Goal: Task Accomplishment & Management: Use online tool/utility

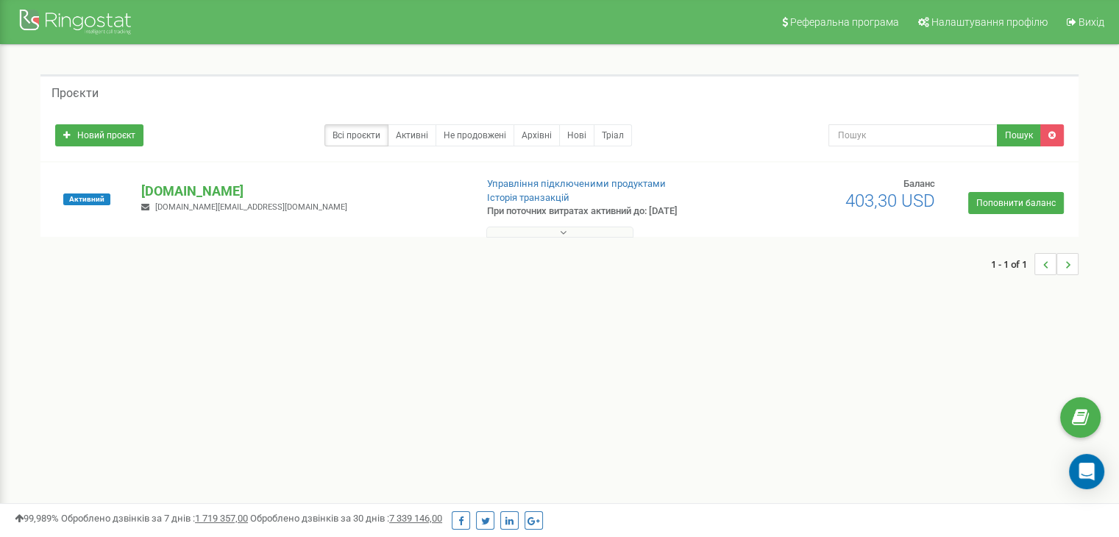
click at [563, 232] on icon at bounding box center [563, 232] width 7 height 10
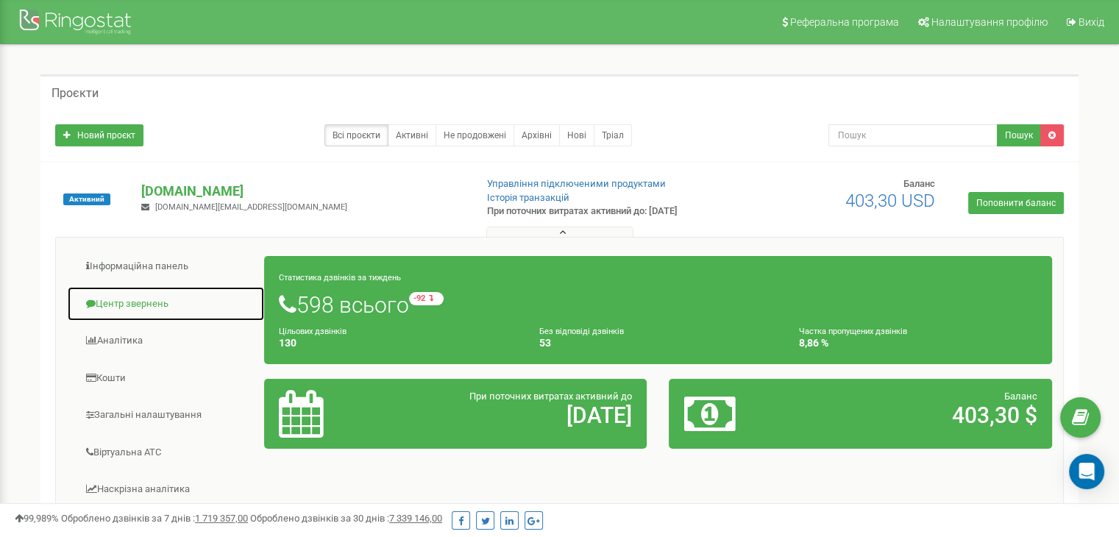
click at [146, 303] on link "Центр звернень" at bounding box center [166, 304] width 198 height 36
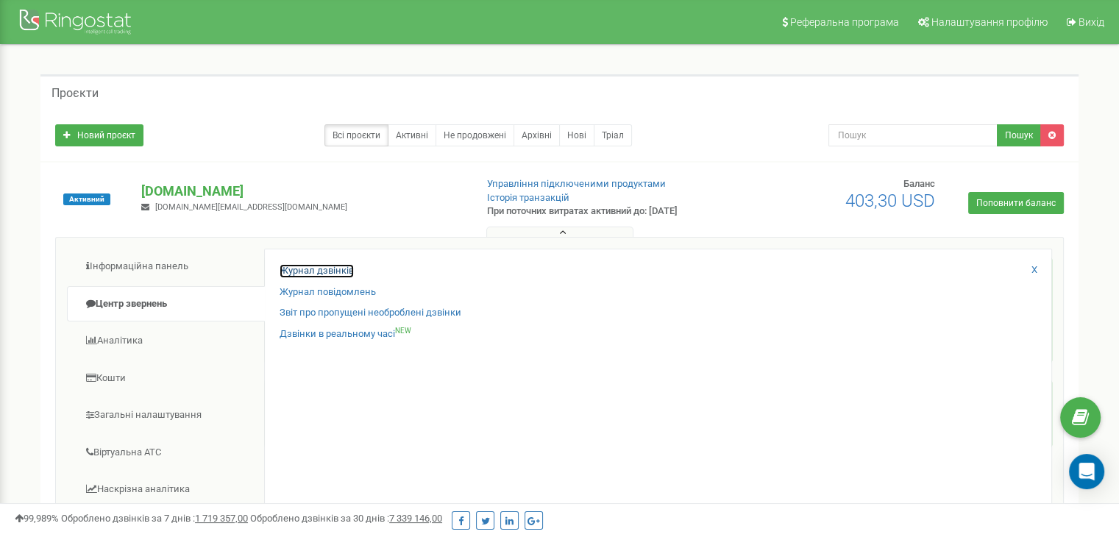
click at [318, 271] on link "Журнал дзвінків" at bounding box center [316, 271] width 74 height 14
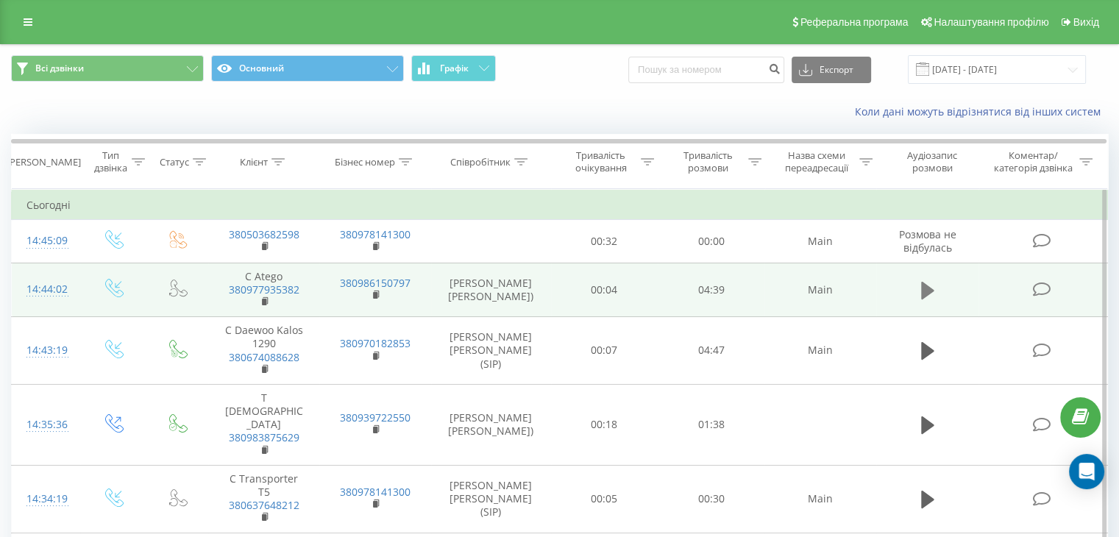
click at [925, 294] on icon at bounding box center [927, 291] width 13 height 18
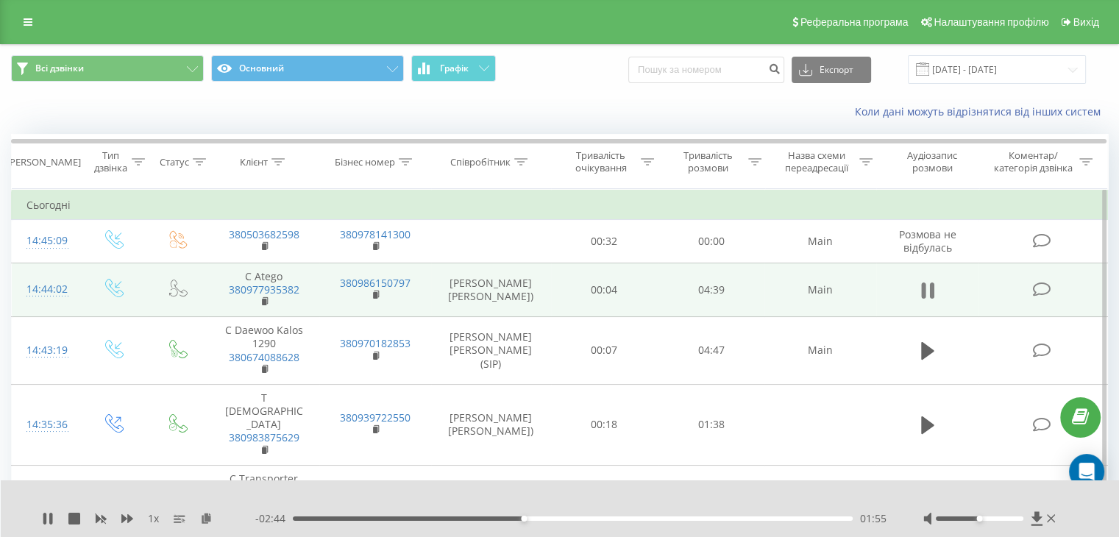
click at [930, 285] on icon at bounding box center [931, 290] width 4 height 16
